Goal: Information Seeking & Learning: Learn about a topic

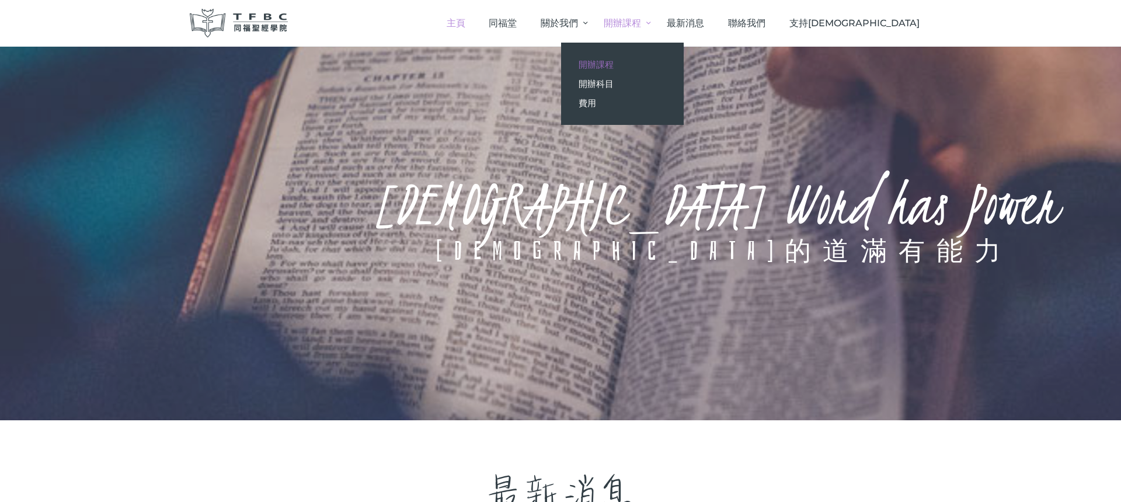
click at [613, 67] on span "開辦課程" at bounding box center [595, 64] width 35 height 11
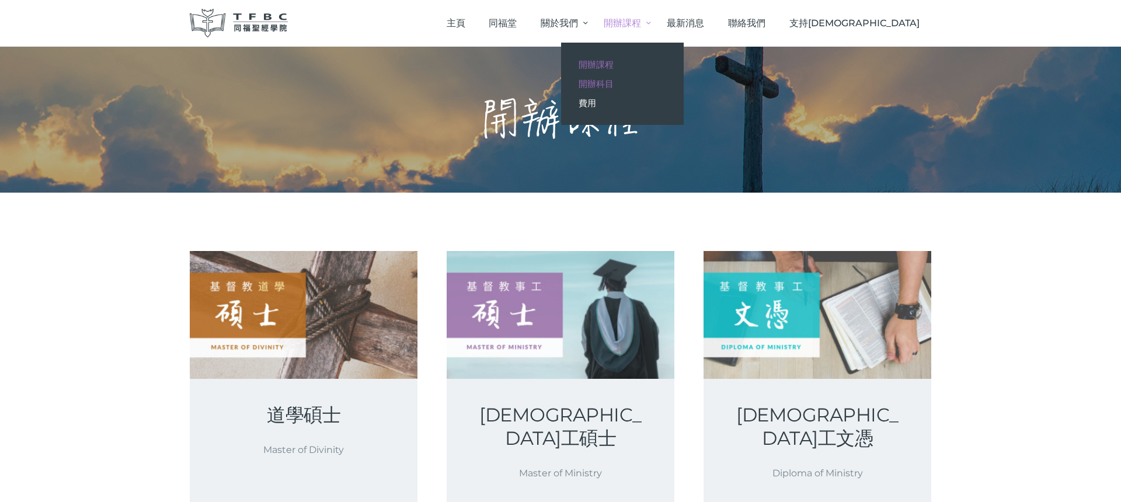
click at [613, 79] on span "開辦科目" at bounding box center [595, 83] width 35 height 11
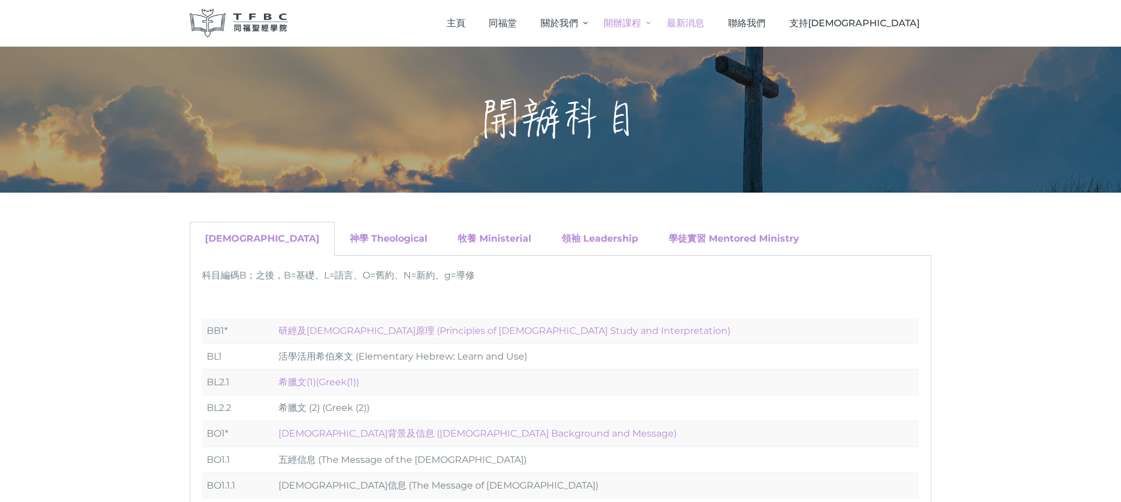
click at [704, 22] on span "最新消息" at bounding box center [684, 23] width 37 height 11
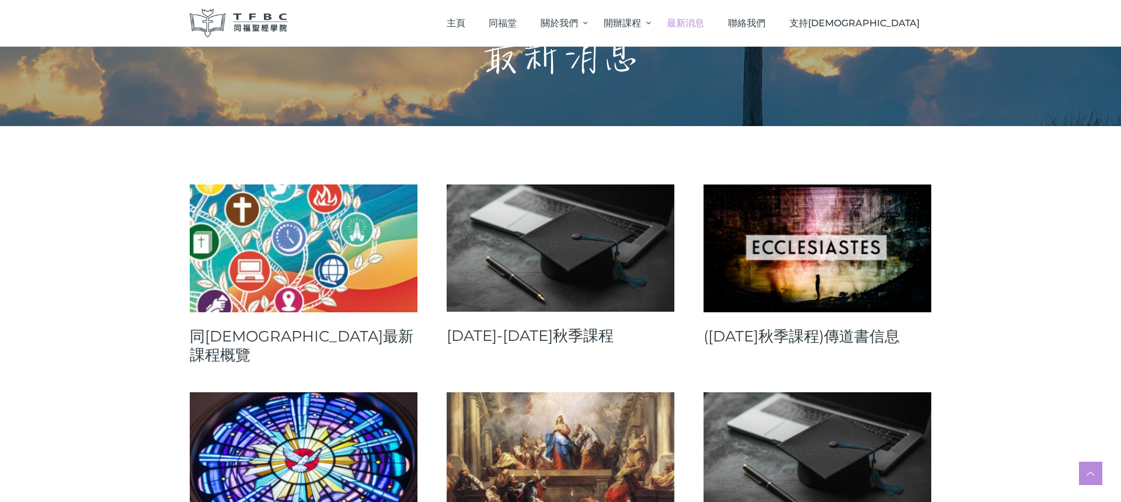
scroll to position [103, 0]
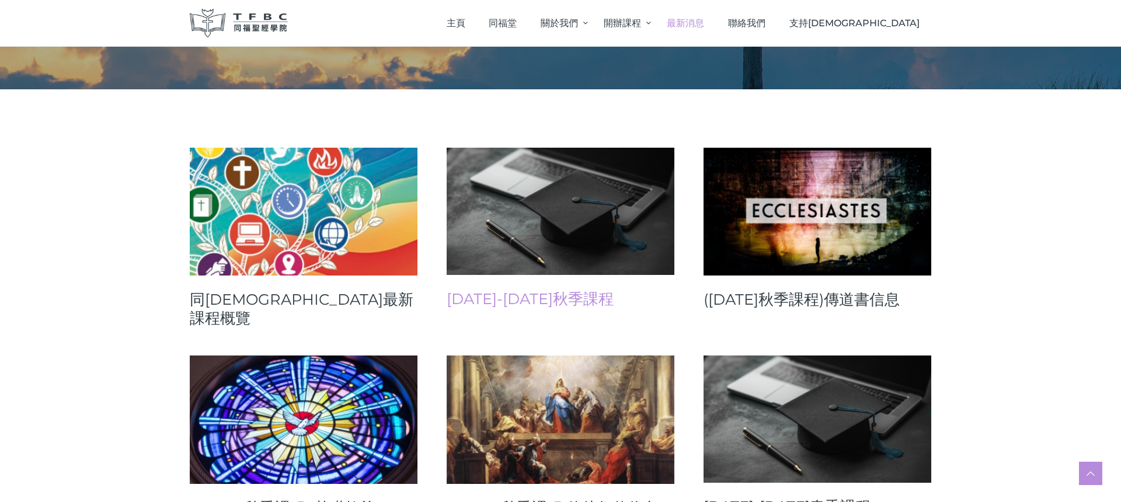
click at [541, 298] on link "[DATE]-[DATE]秋季課程" at bounding box center [560, 298] width 228 height 19
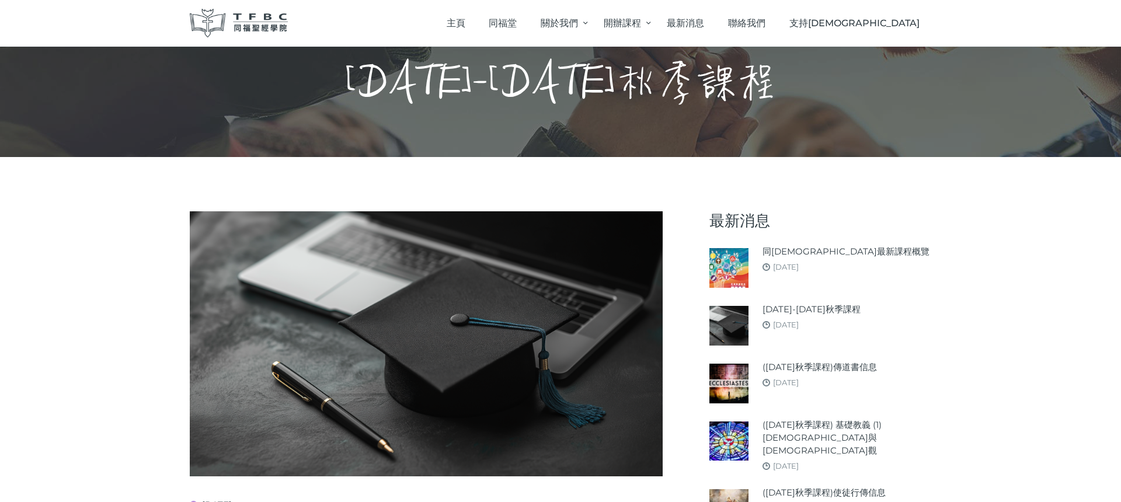
scroll to position [96, 0]
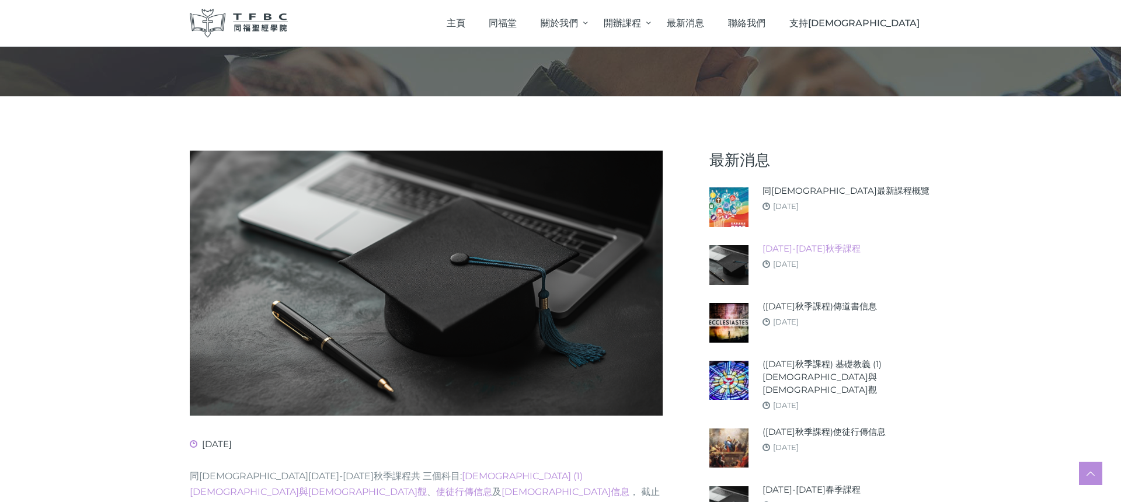
click at [787, 246] on link "[DATE]-[DATE]秋季課程" at bounding box center [811, 248] width 98 height 13
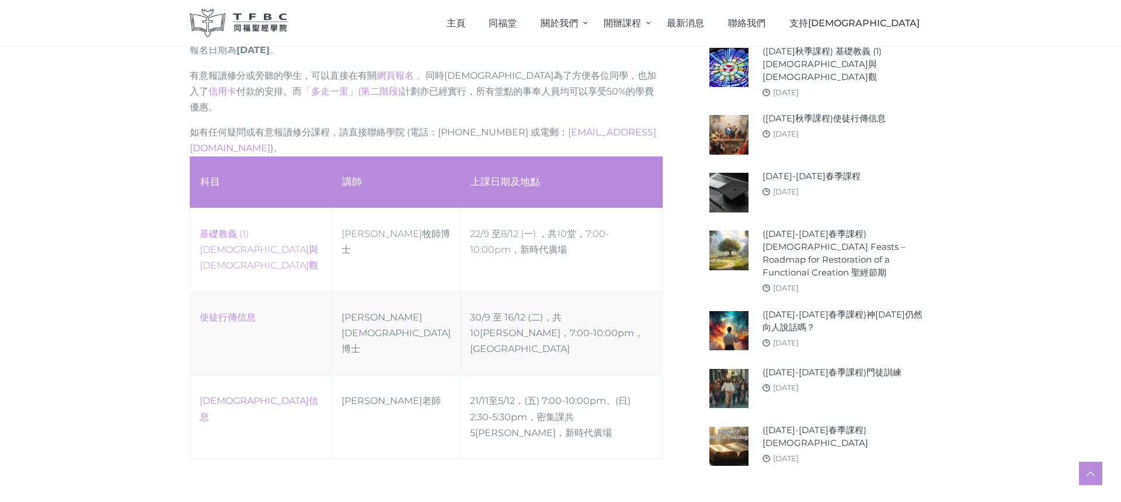
scroll to position [562, 0]
